Goal: Find specific page/section: Find specific page/section

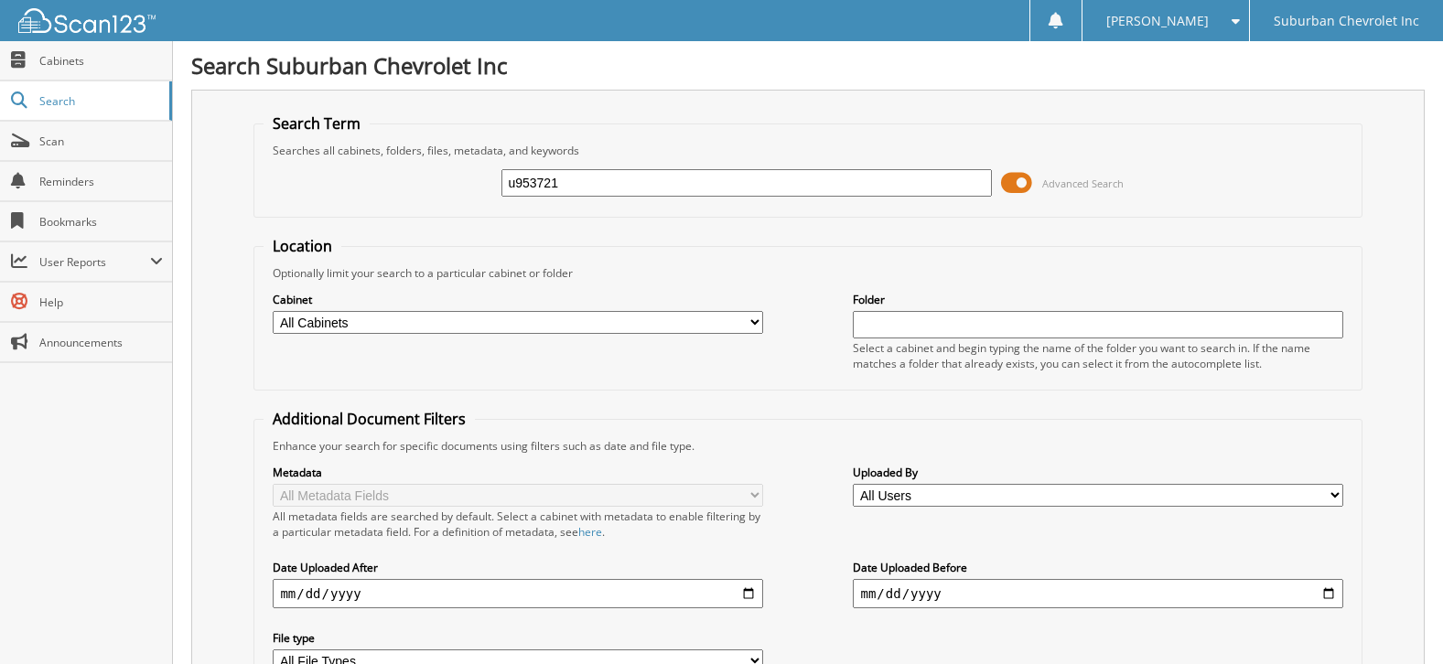
type input "u953721"
click at [587, 185] on input "u953721" at bounding box center [746, 182] width 490 height 27
type input "u"
click at [85, 148] on span "Scan" at bounding box center [101, 142] width 124 height 16
